Goal: Task Accomplishment & Management: Use online tool/utility

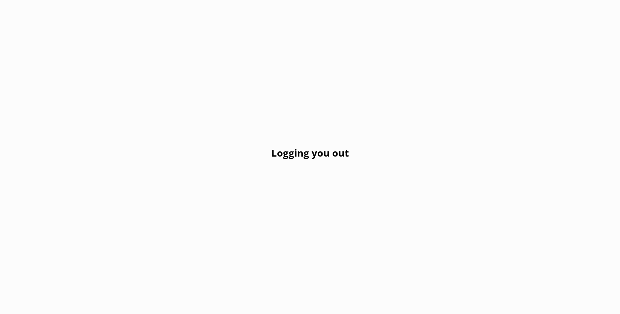
click at [291, 56] on div "Logging you out" at bounding box center [310, 157] width 620 height 314
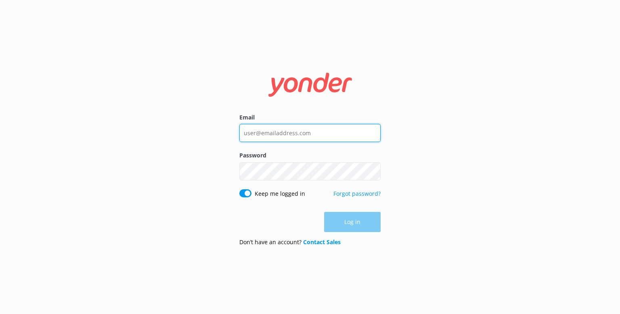
click at [292, 138] on input "Email" at bounding box center [309, 133] width 141 height 18
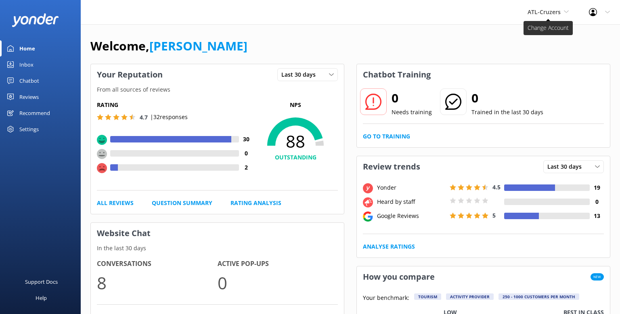
click at [556, 13] on span "ATL-Cruzers" at bounding box center [544, 12] width 33 height 8
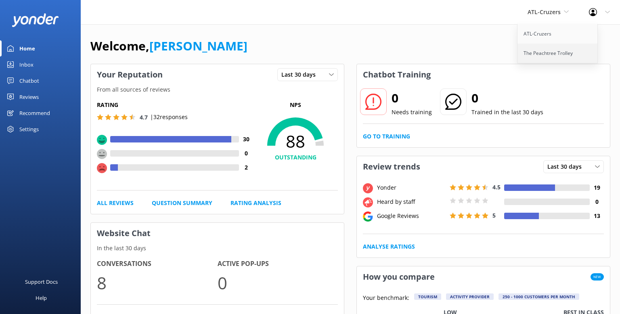
click at [544, 50] on link "The Peachtree Trolley" at bounding box center [558, 53] width 81 height 19
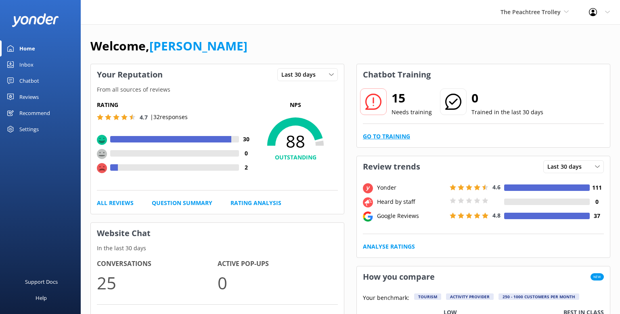
click at [393, 136] on link "Go to Training" at bounding box center [386, 136] width 47 height 9
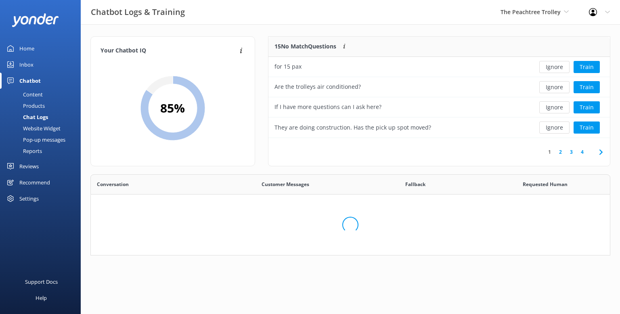
scroll to position [283, 519]
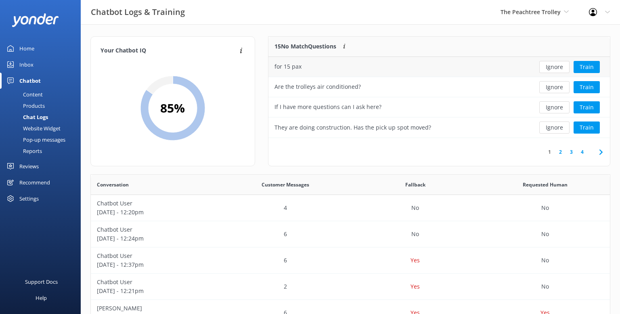
click at [293, 67] on div "for 15 pax" at bounding box center [288, 66] width 27 height 9
click at [584, 67] on button "Train" at bounding box center [587, 67] width 26 height 12
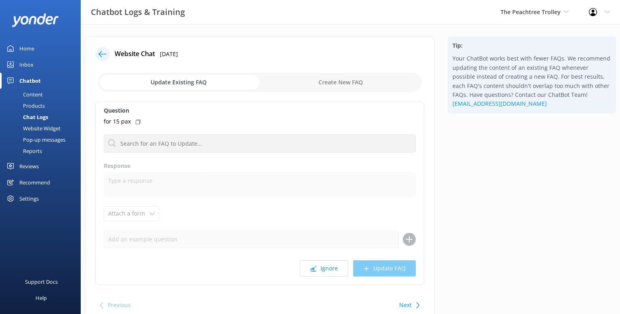
click at [26, 65] on div "Inbox" at bounding box center [26, 65] width 14 height 16
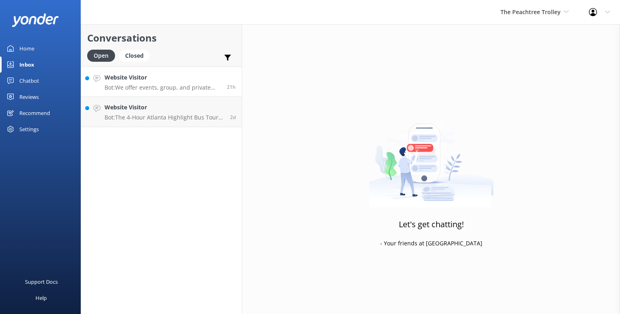
click at [145, 81] on h4 "Website Visitor" at bounding box center [163, 77] width 116 height 9
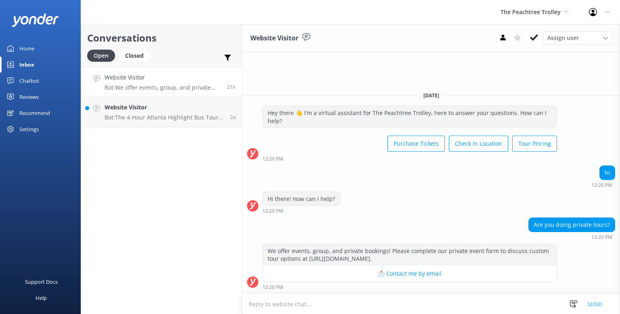
click at [174, 78] on h4 "Website Visitor" at bounding box center [163, 77] width 116 height 9
click at [170, 117] on p "Bot: The 4-Hour Atlanta Highlight Bus Tour is a half-day experience that includ…" at bounding box center [165, 117] width 120 height 7
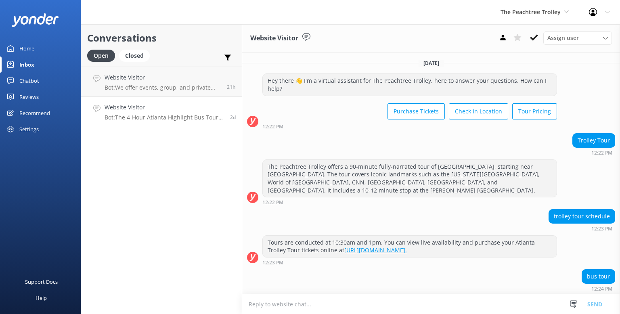
scroll to position [2, 0]
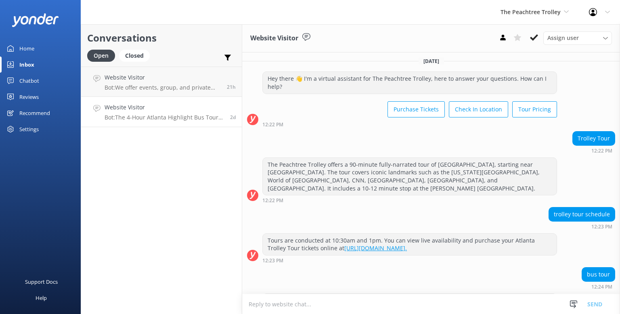
click at [34, 81] on div "Chatbot" at bounding box center [29, 81] width 20 height 16
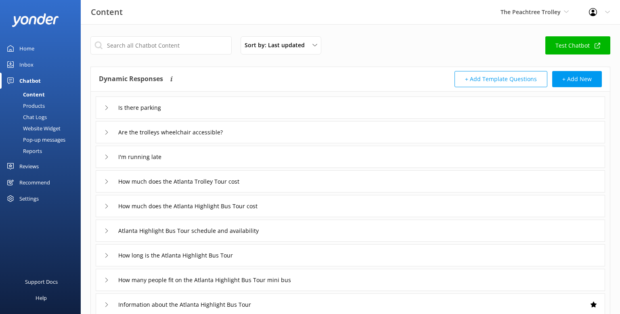
click at [25, 66] on div "Inbox" at bounding box center [26, 65] width 14 height 16
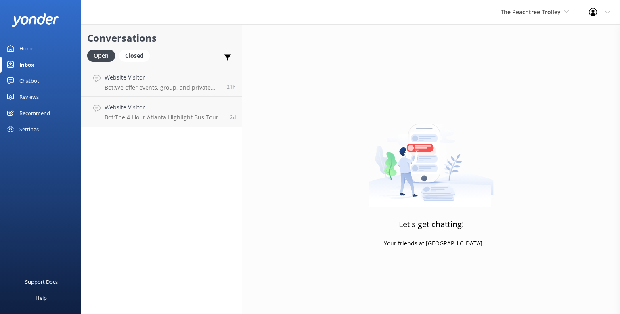
click at [25, 44] on div "Home" at bounding box center [26, 48] width 15 height 16
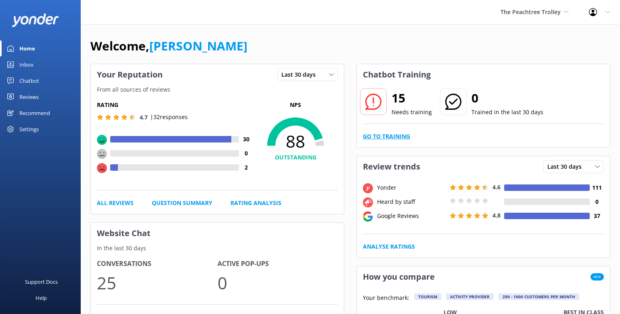
click at [394, 136] on link "Go to Training" at bounding box center [386, 136] width 47 height 9
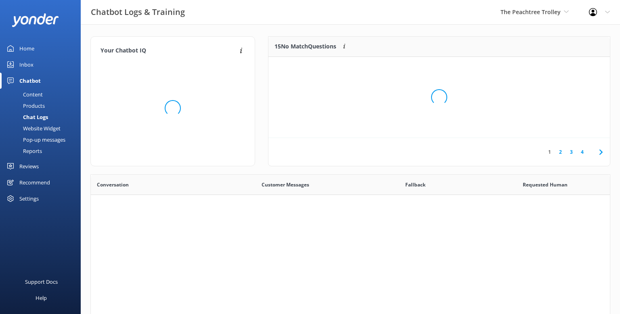
scroll to position [283, 519]
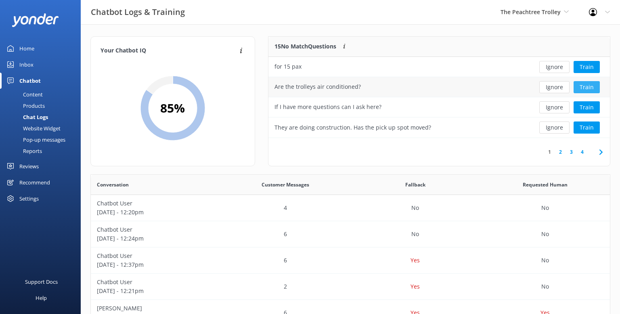
click at [591, 88] on button "Train" at bounding box center [587, 87] width 26 height 12
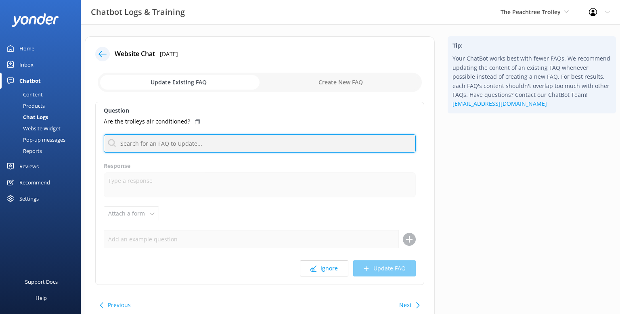
click at [193, 146] on input "text" at bounding box center [260, 143] width 312 height 18
type input "a"
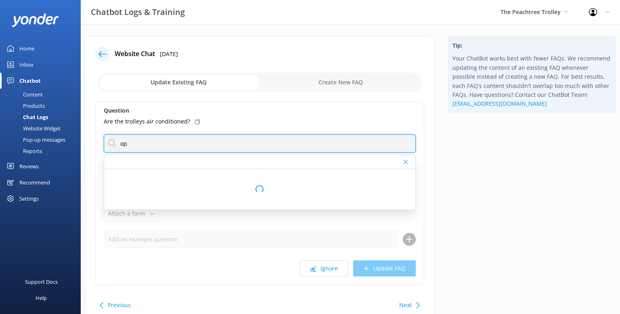
type input "o"
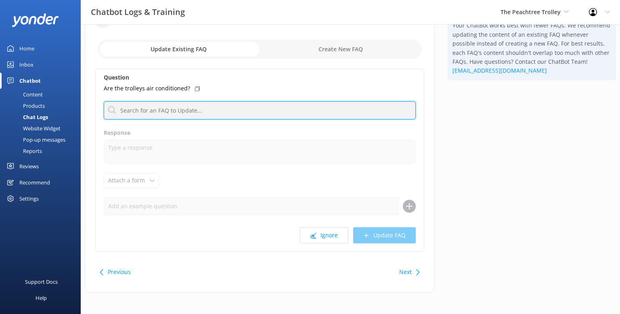
scroll to position [36, 0]
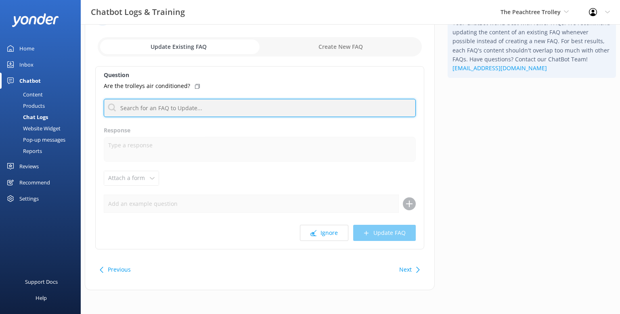
click at [170, 113] on input "text" at bounding box center [260, 108] width 312 height 18
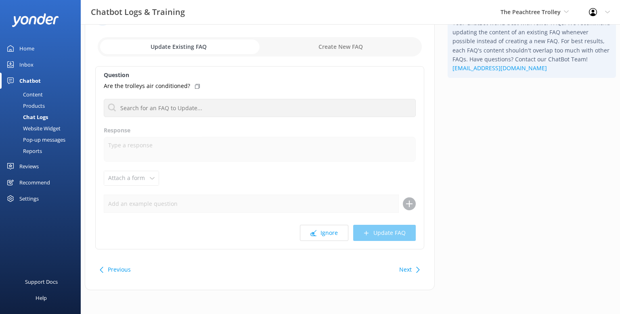
click at [307, 49] on input "checkbox" at bounding box center [260, 46] width 324 height 19
checkbox input "true"
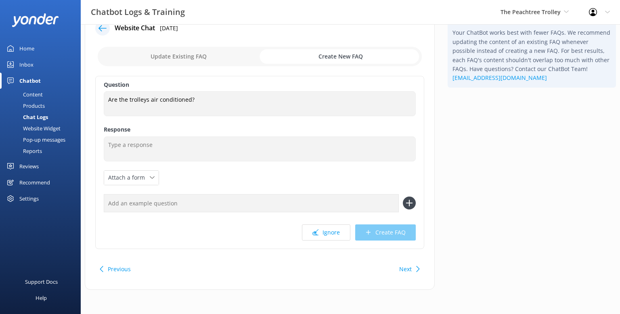
scroll to position [25, 0]
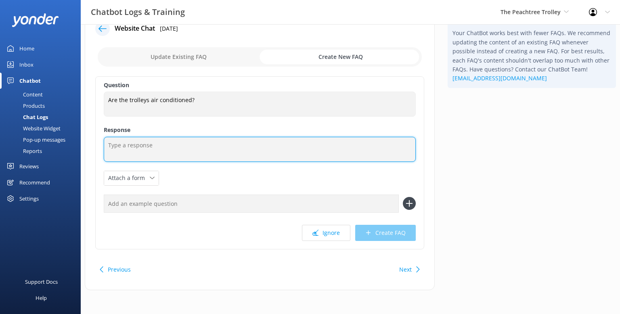
click at [183, 152] on textarea at bounding box center [260, 149] width 312 height 25
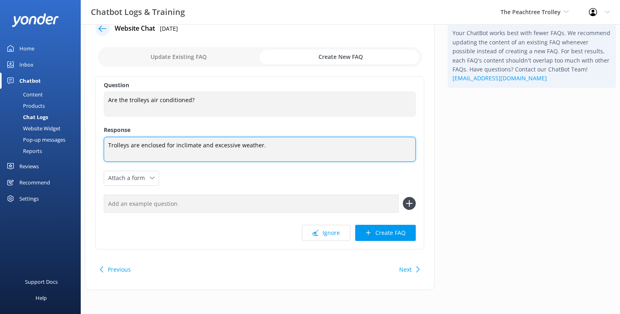
click at [139, 143] on textarea "Trolleys are enclosed for inclimate and excessive weather." at bounding box center [260, 149] width 312 height 25
click at [218, 145] on textarea "Trolleys are both enclosed and open air. We suggest all participants dress appr…" at bounding box center [260, 149] width 312 height 25
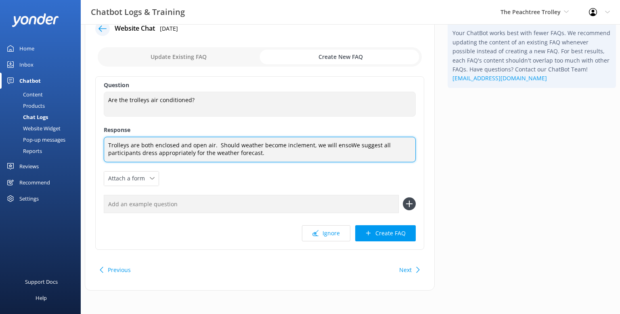
scroll to position [0, 0]
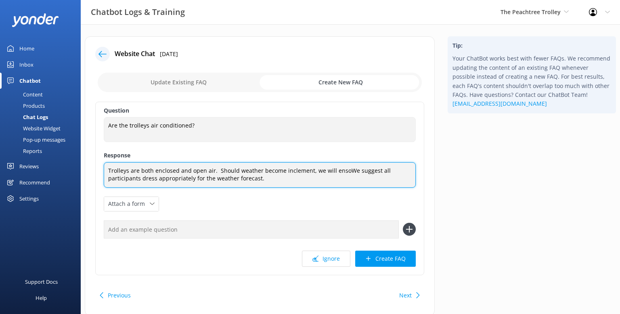
type textarea "Trolleys are both enclosed and open air. Should weather become inclement, we wi…"
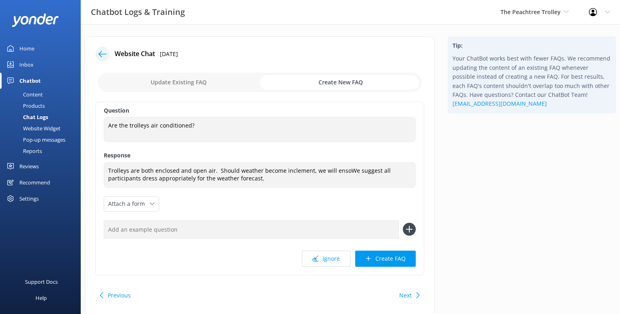
click at [101, 57] on icon at bounding box center [103, 54] width 8 height 8
